Goal: Task Accomplishment & Management: Use online tool/utility

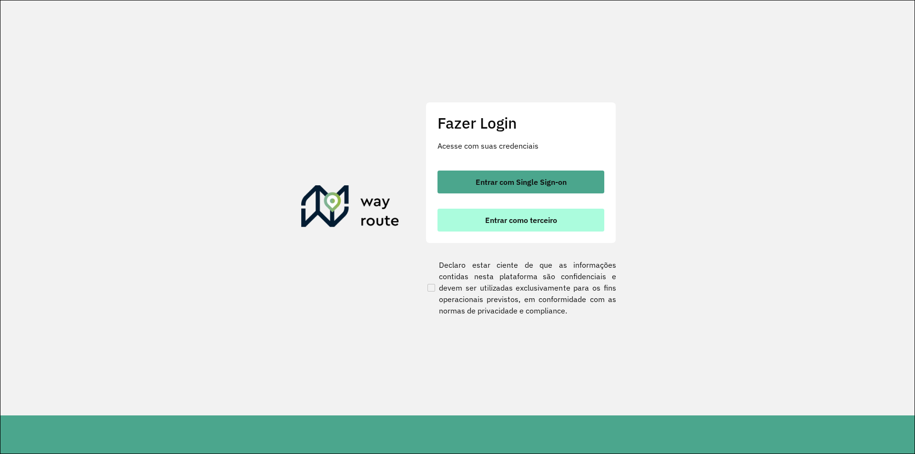
click at [512, 216] on span "Entrar como terceiro" at bounding box center [521, 220] width 72 height 8
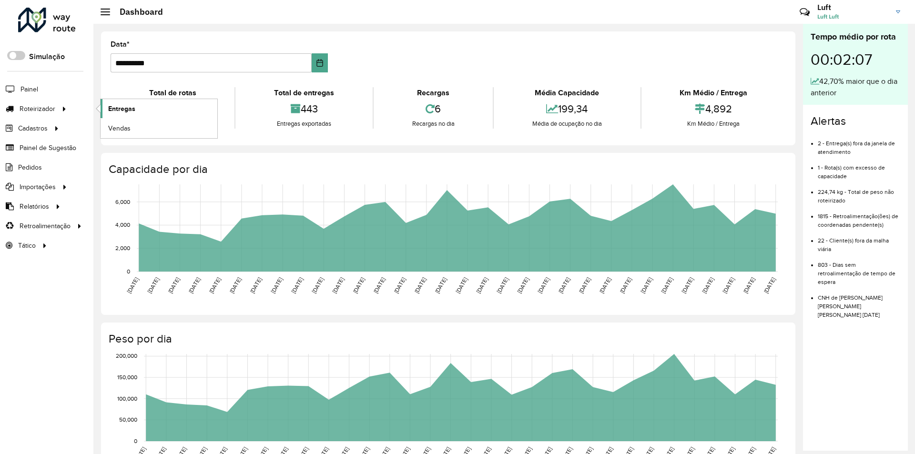
click at [124, 109] on span "Entregas" at bounding box center [121, 109] width 27 height 10
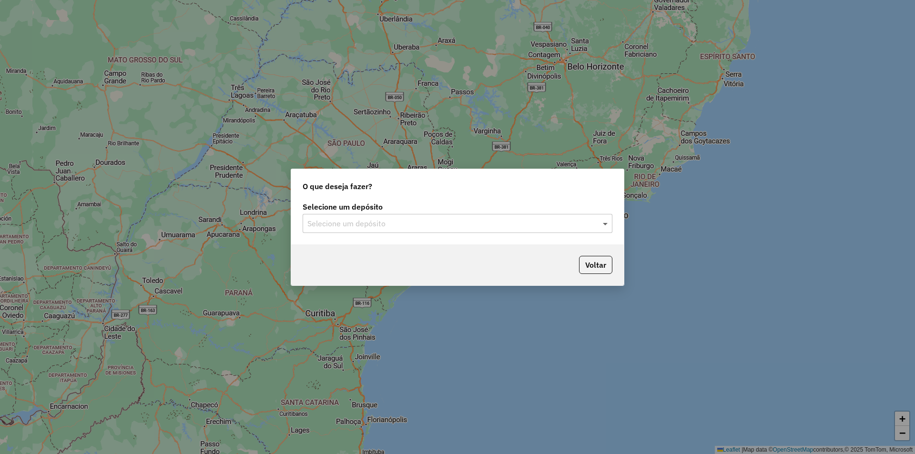
click at [602, 226] on span at bounding box center [607, 223] width 12 height 11
click at [364, 250] on div "Univale" at bounding box center [457, 251] width 309 height 16
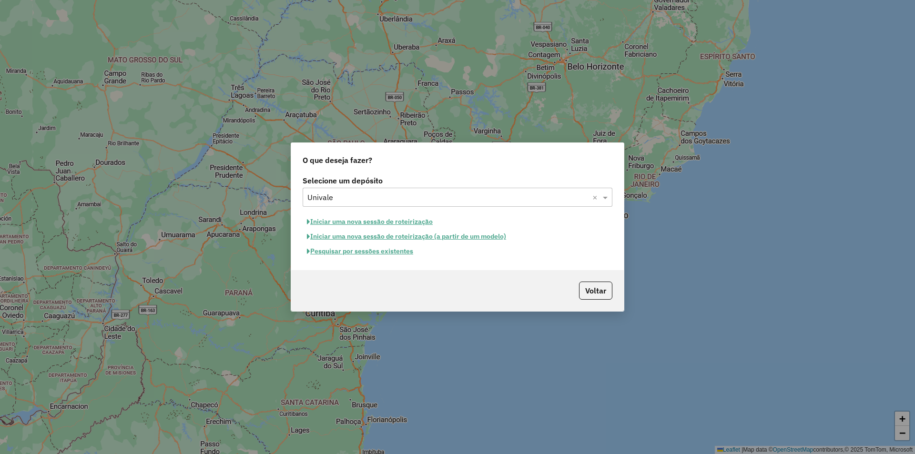
click at [370, 252] on button "Pesquisar por sessões existentes" at bounding box center [360, 251] width 115 height 15
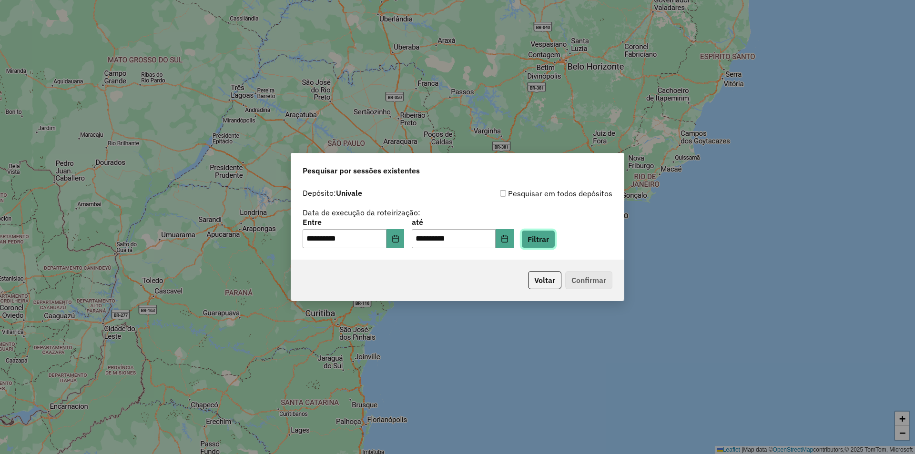
click at [546, 245] on button "Filtrar" at bounding box center [538, 239] width 34 height 18
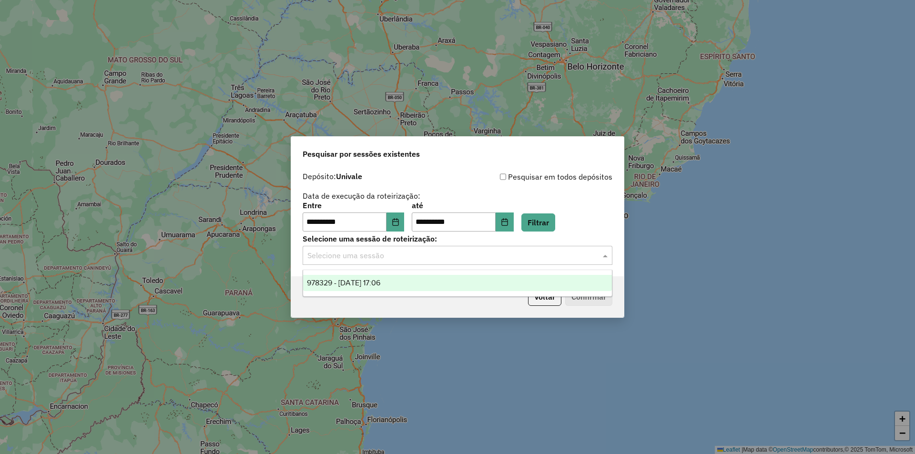
click at [603, 255] on span at bounding box center [607, 255] width 12 height 11
click at [431, 281] on div "978329 - 13/08/2025 17:06" at bounding box center [457, 283] width 309 height 16
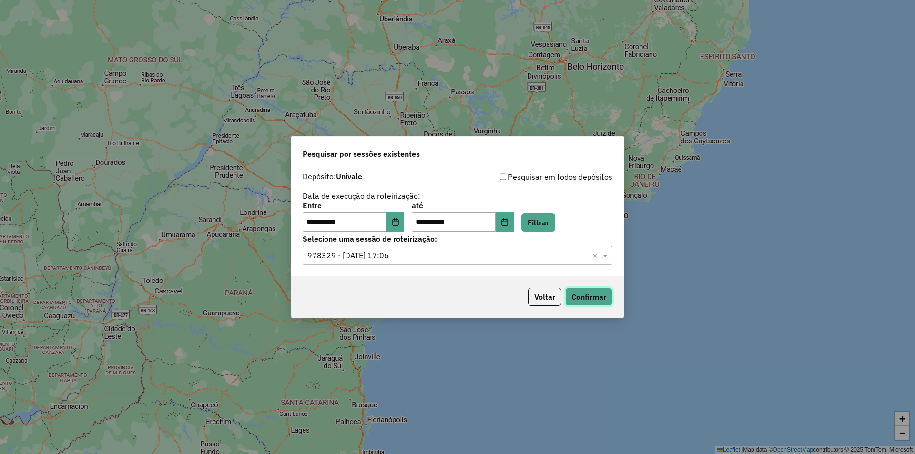
click at [572, 296] on button "Confirmar" at bounding box center [588, 297] width 47 height 18
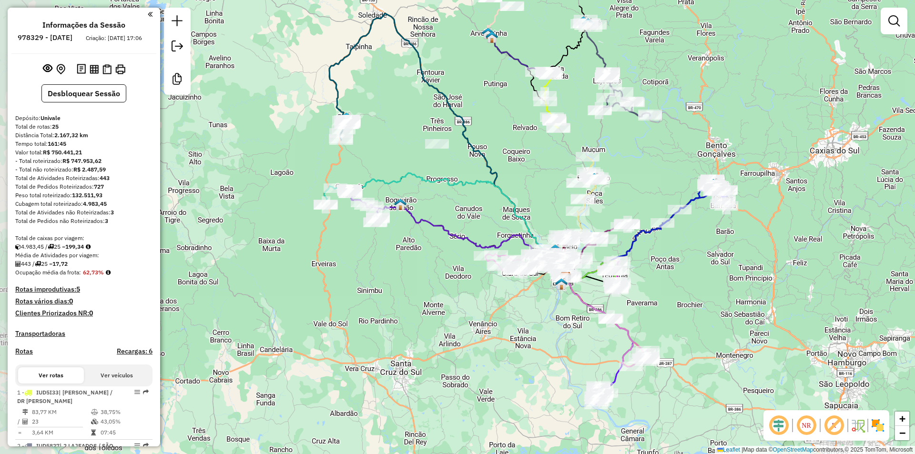
drag, startPoint x: 364, startPoint y: 138, endPoint x: 472, endPoint y: 189, distance: 119.6
click at [472, 189] on icon at bounding box center [458, 225] width 217 height 105
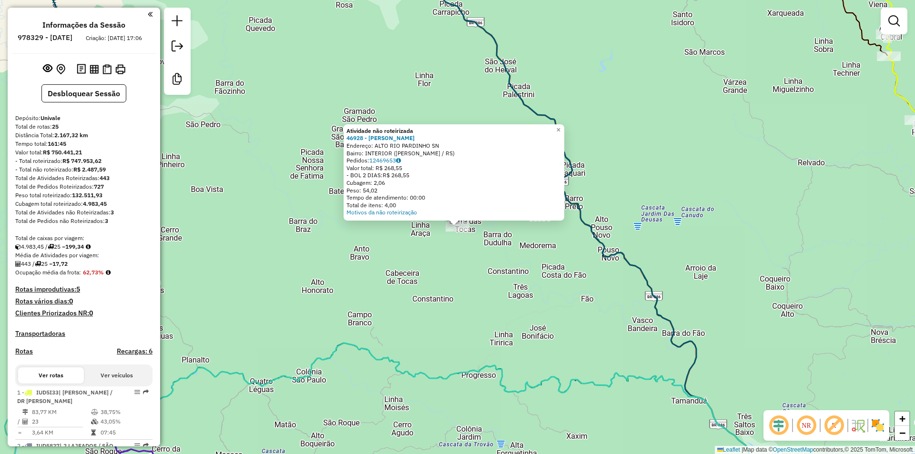
click at [460, 282] on div "Atividade não roteirizada 46928 - [PERSON_NAME]: ALTO RIO PARDINHO SN Bairro: I…" at bounding box center [457, 227] width 915 height 454
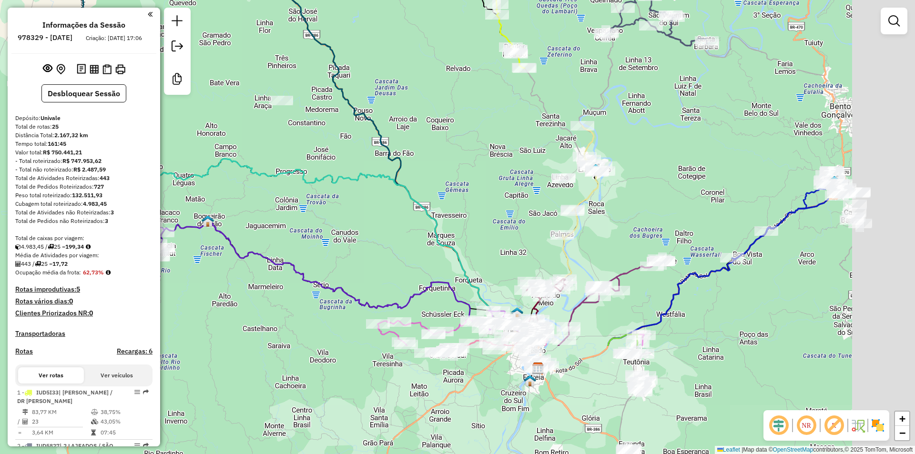
drag, startPoint x: 459, startPoint y: 366, endPoint x: 272, endPoint y: 213, distance: 242.2
click at [273, 214] on div "Janela de atendimento Grade de atendimento Capacidade Transportadoras Veículos …" at bounding box center [457, 227] width 915 height 454
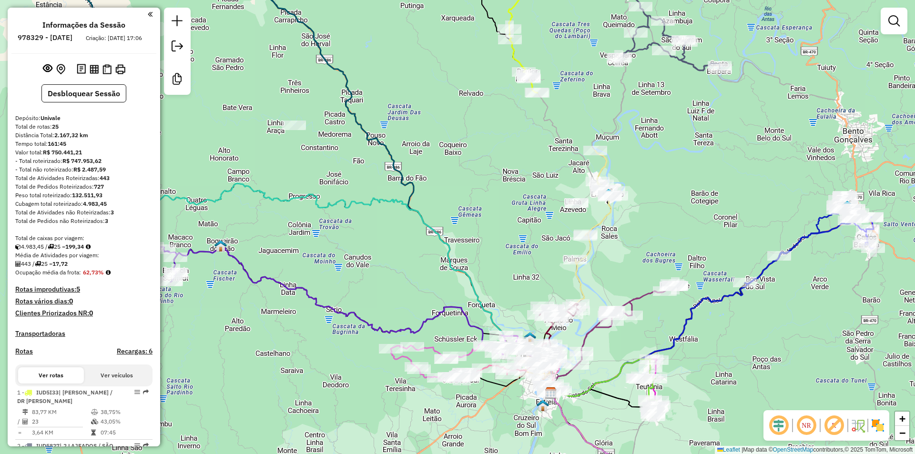
drag, startPoint x: 289, startPoint y: 133, endPoint x: 337, endPoint y: 175, distance: 63.2
click at [337, 175] on div "Janela de atendimento Grade de atendimento Capacidade Transportadoras Veículos …" at bounding box center [457, 227] width 915 height 454
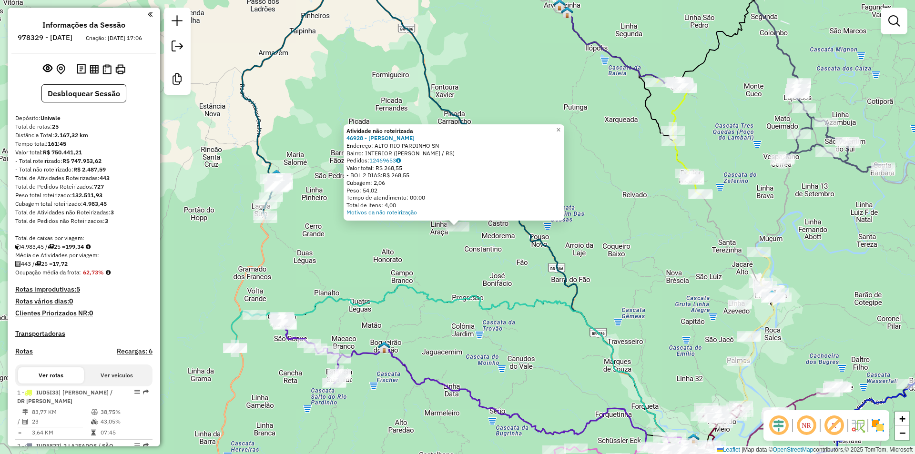
click at [618, 217] on div "Atividade não roteirizada 46928 - [PERSON_NAME]: ALTO RIO PARDINHO SN Bairro: I…" at bounding box center [457, 227] width 915 height 454
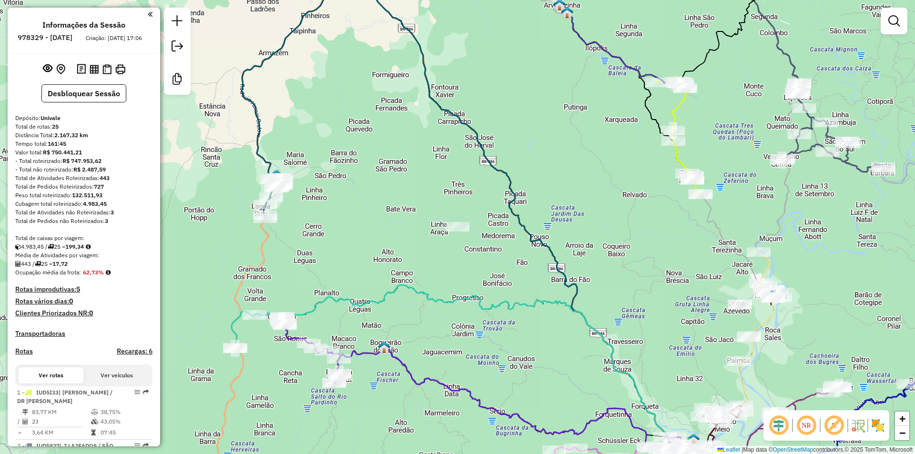
click at [471, 69] on div "Janela de atendimento Grade de atendimento Capacidade Transportadoras Veículos …" at bounding box center [457, 227] width 915 height 454
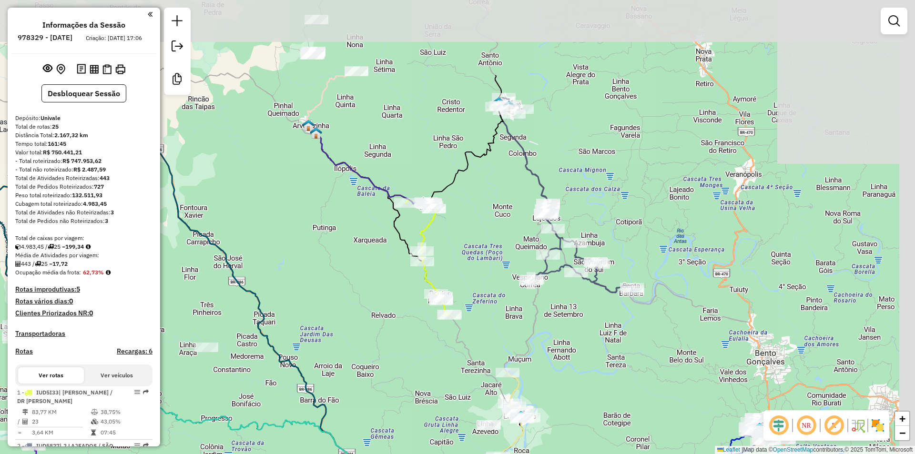
drag, startPoint x: 629, startPoint y: 255, endPoint x: 355, endPoint y: 379, distance: 301.0
click at [355, 379] on div "Janela de atendimento Grade de atendimento Capacidade Transportadoras Veículos …" at bounding box center [457, 227] width 915 height 454
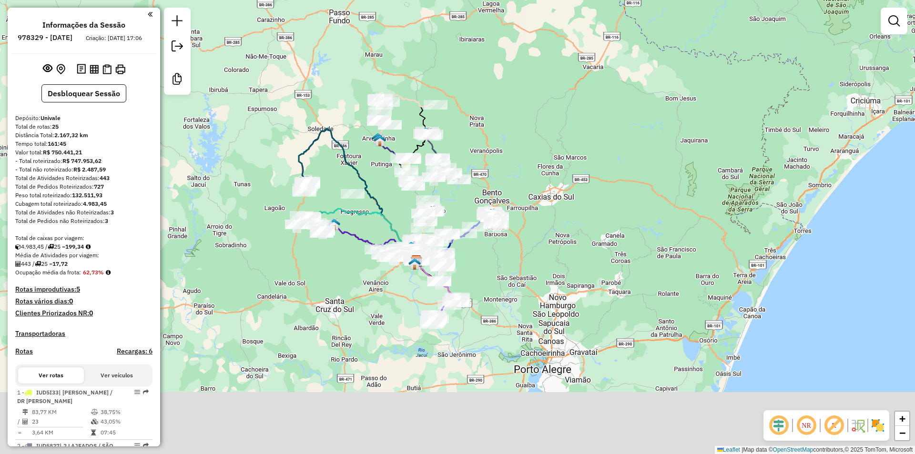
drag, startPoint x: 422, startPoint y: 317, endPoint x: 471, endPoint y: 186, distance: 139.5
click at [471, 186] on div "Janela de atendimento Grade de atendimento Capacidade Transportadoras Veículos …" at bounding box center [457, 227] width 915 height 454
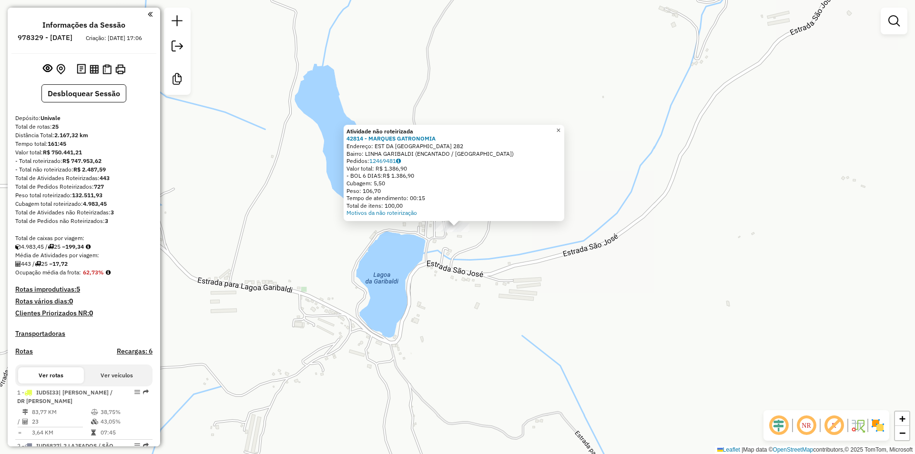
click at [564, 128] on link "×" at bounding box center [558, 130] width 11 height 11
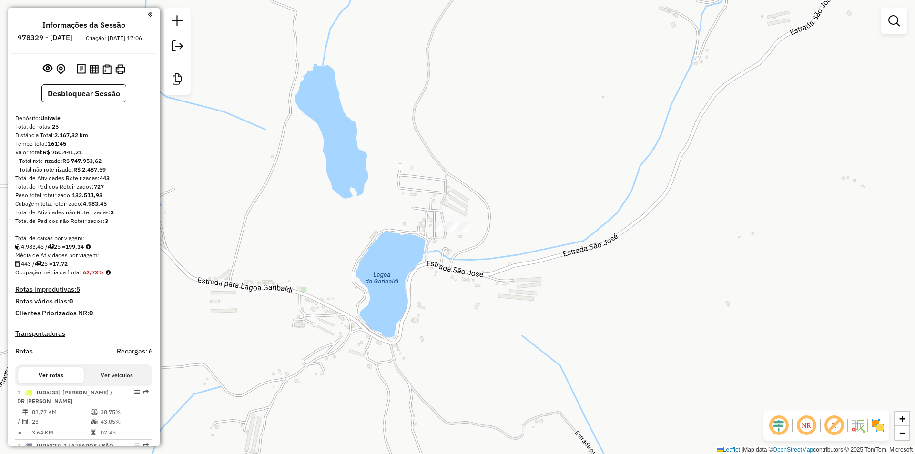
click at [571, 183] on div "Janela de atendimento Grade de atendimento Capacidade Transportadoras Veículos …" at bounding box center [457, 227] width 915 height 454
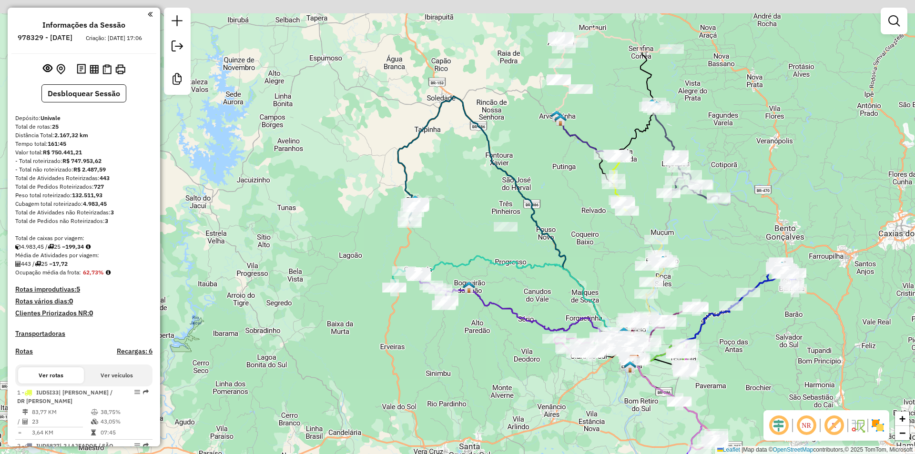
drag, startPoint x: 534, startPoint y: 251, endPoint x: 546, endPoint y: 260, distance: 15.0
click at [546, 260] on div "Janela de atendimento Grade de atendimento Capacidade Transportadoras Veículos …" at bounding box center [457, 227] width 915 height 454
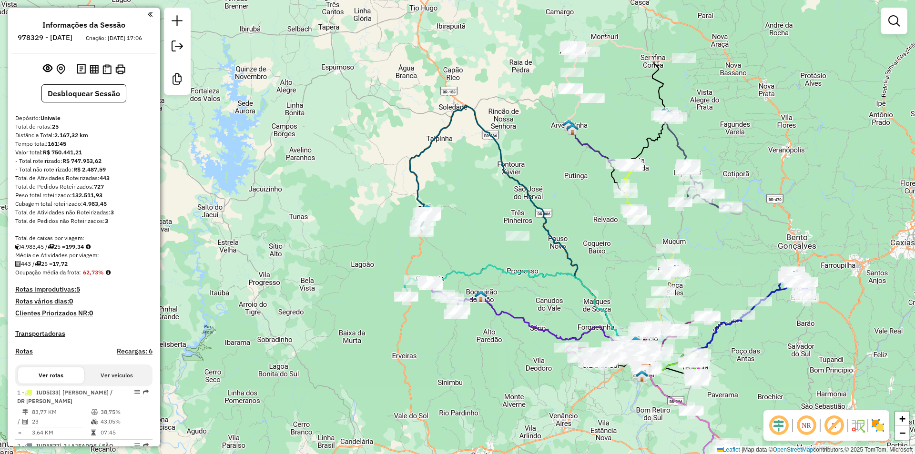
click at [514, 240] on div at bounding box center [518, 236] width 24 height 10
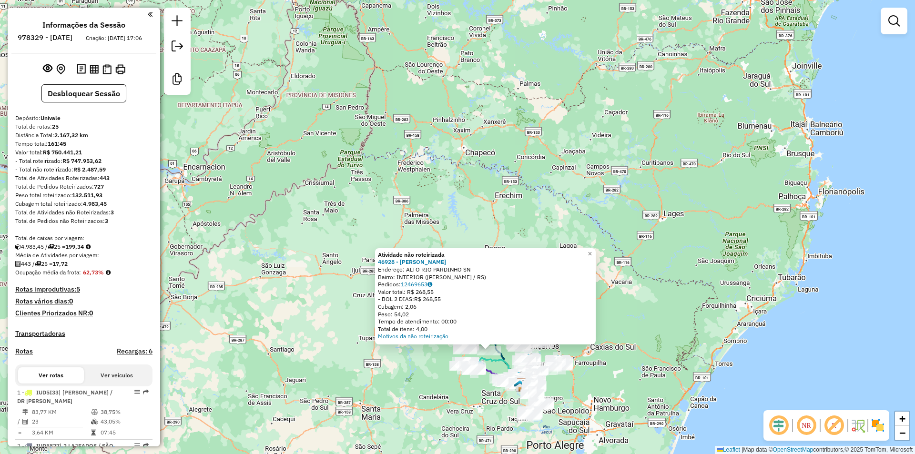
click at [643, 234] on div "Atividade não roteirizada 46928 - [PERSON_NAME]: ALTO RIO PARDINHO SN Bairro: I…" at bounding box center [457, 227] width 915 height 454
